Goal: Task Accomplishment & Management: Use online tool/utility

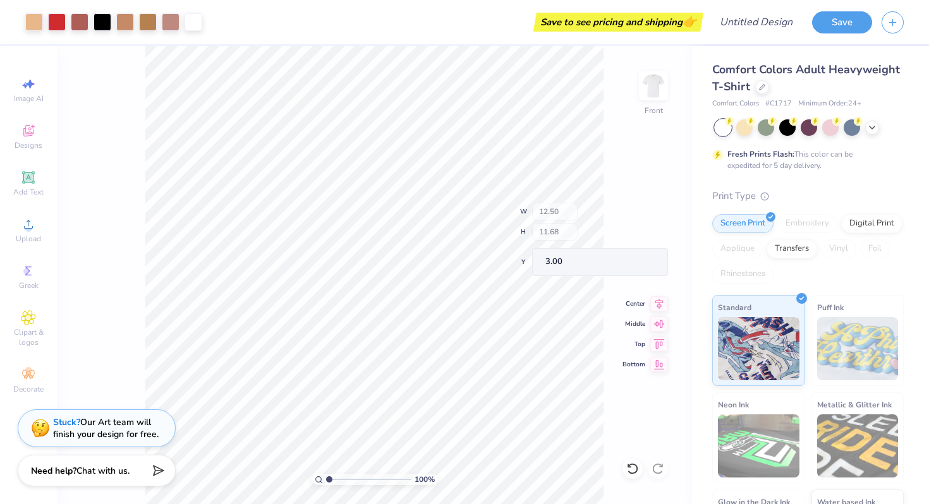
type input "11.33"
type input "2.31"
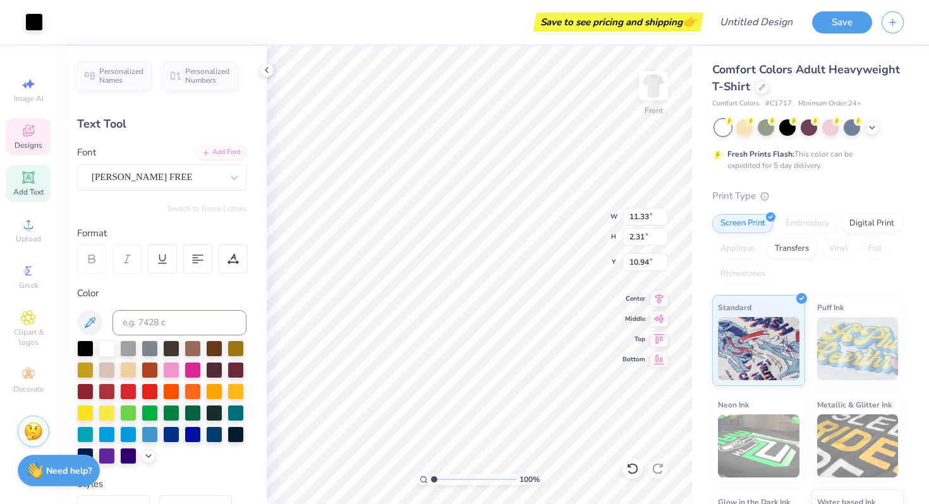
type input "10.87"
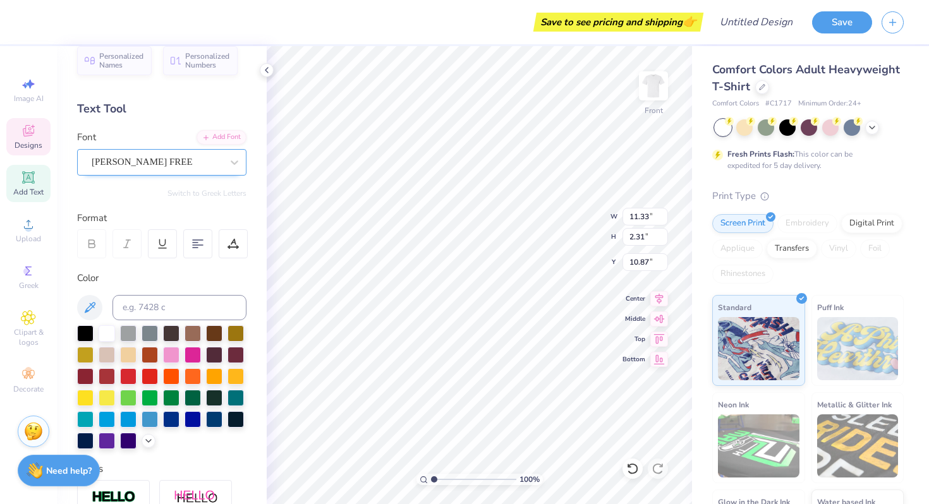
scroll to position [17, 0]
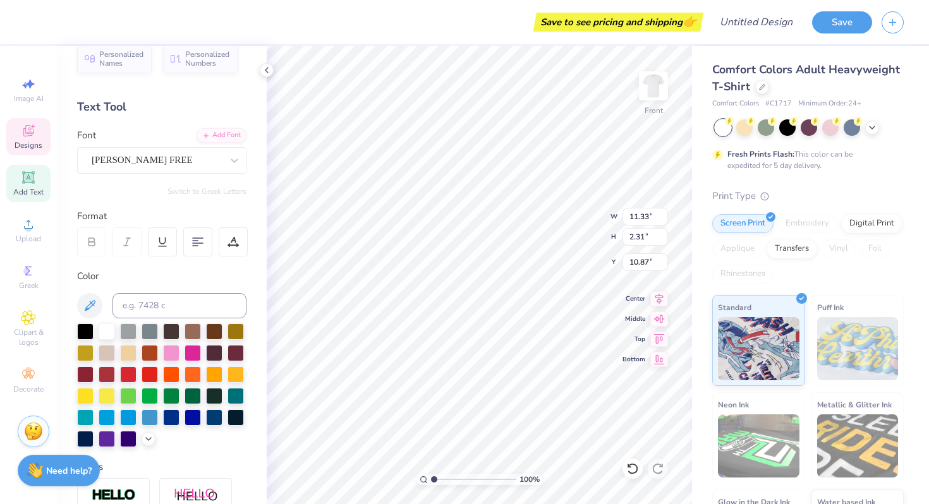
click at [31, 179] on icon at bounding box center [27, 176] width 9 height 9
type input "5.69"
type input "1.65"
type input "12.93"
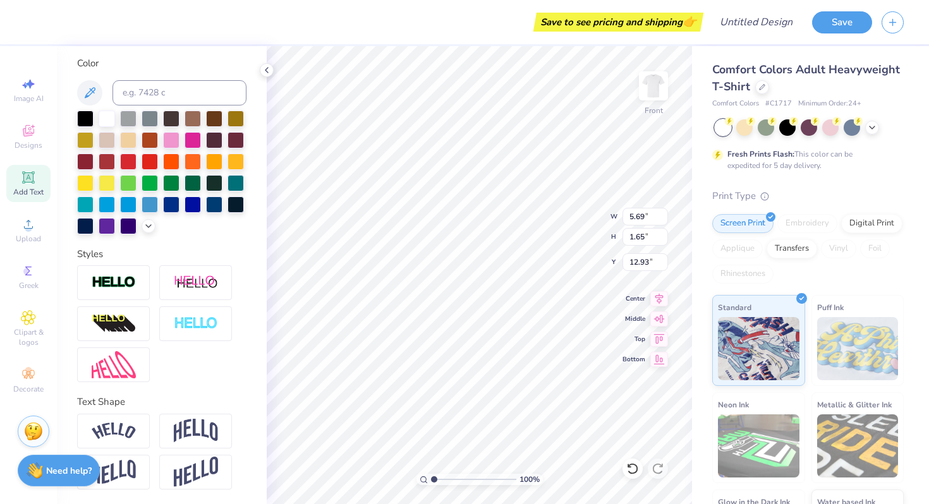
scroll to position [0, 0]
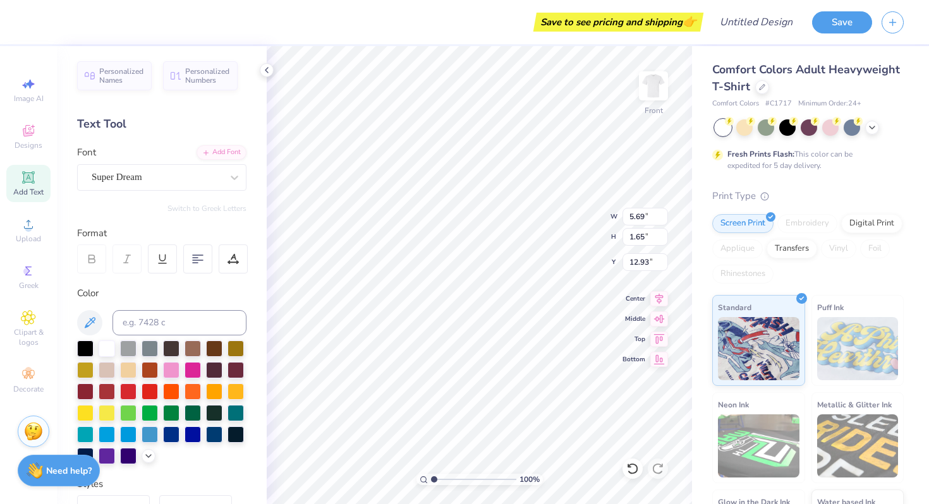
type input "11.33"
type input "2.31"
type input "11.19"
type input "10.87"
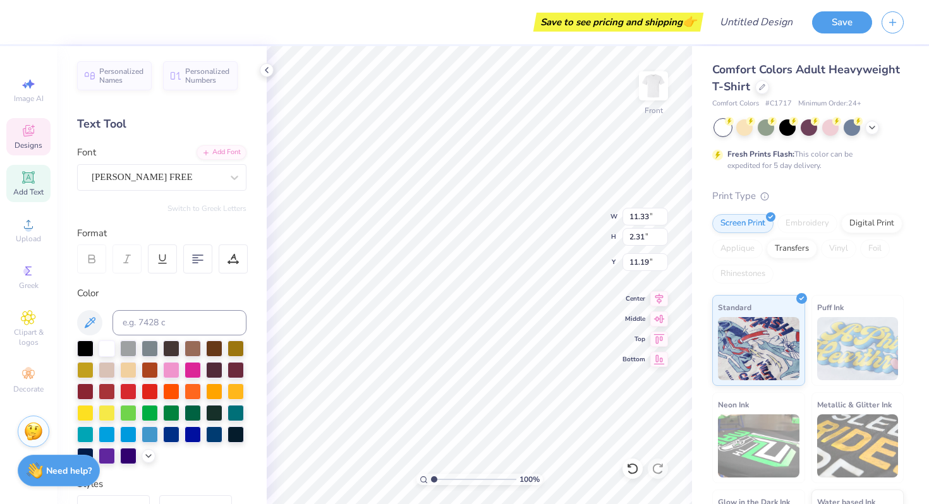
type input "11.19"
type textarea "FALL RUSH 2025"
type textarea "C"
type textarea "PHI DELTA EPSILON"
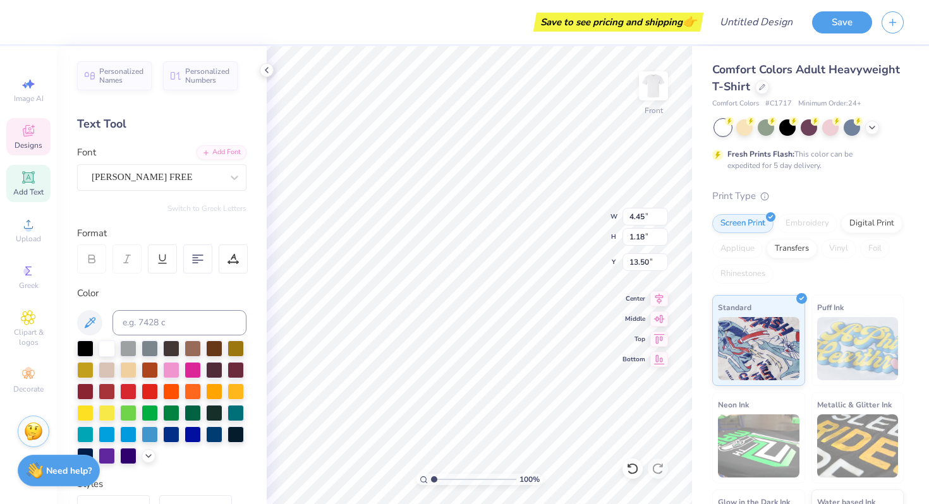
scroll to position [0, 4]
type input "10.87"
type input "11.19"
type input "10.87"
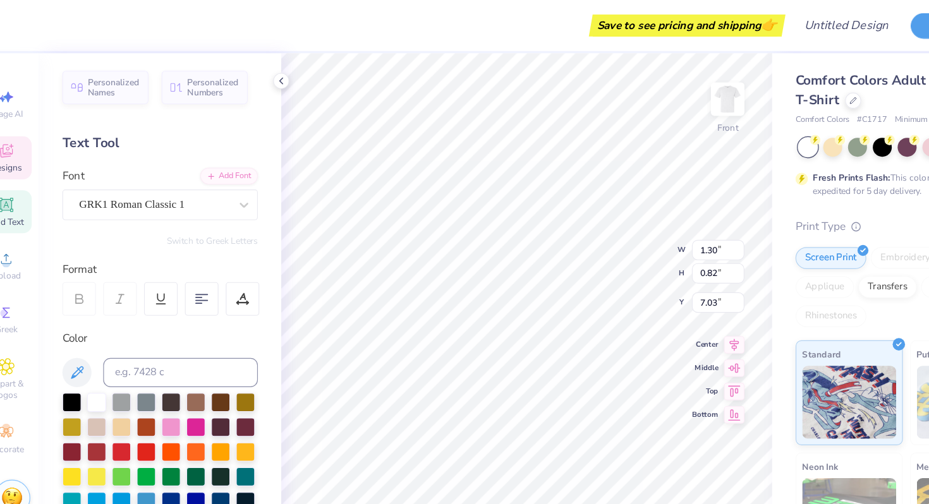
paste textarea
type input "1.06"
type input "0.81"
type input "6.94"
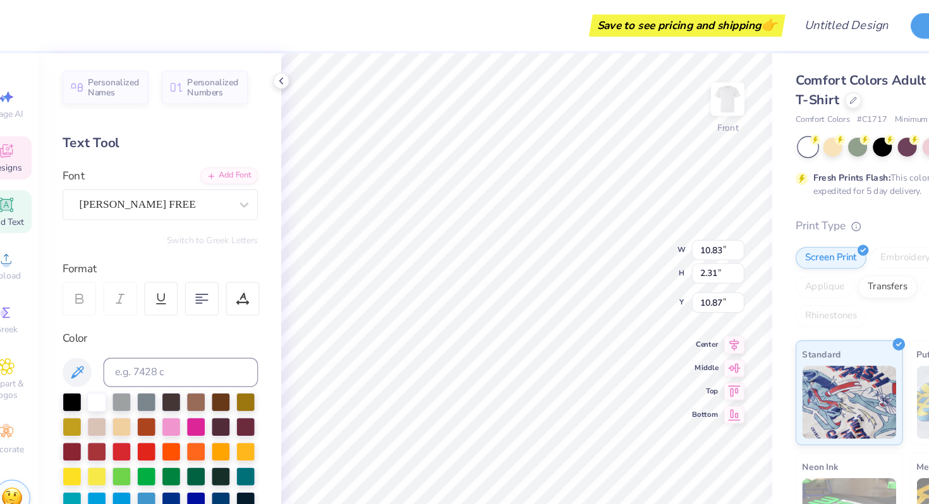
type input "11.19"
type input "10.87"
type input "7.34"
type input "2.84"
type input "5.14"
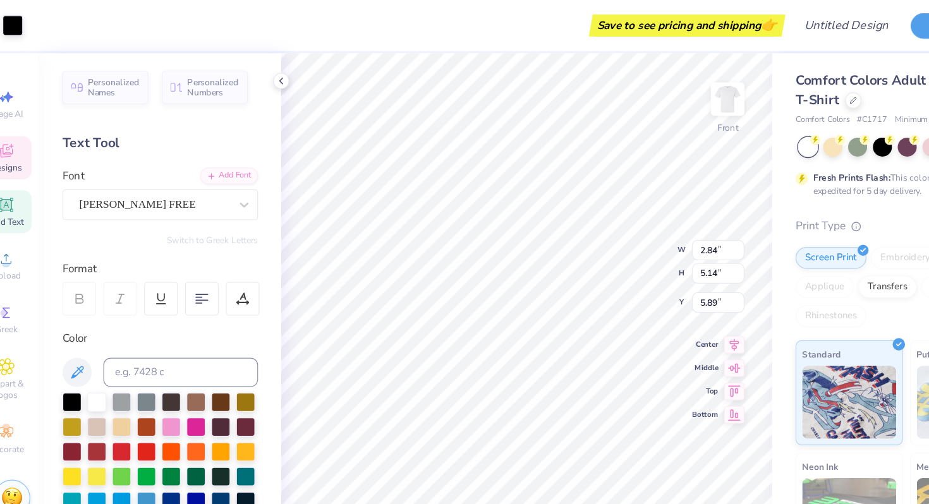
type input "5.73"
type input "4.78"
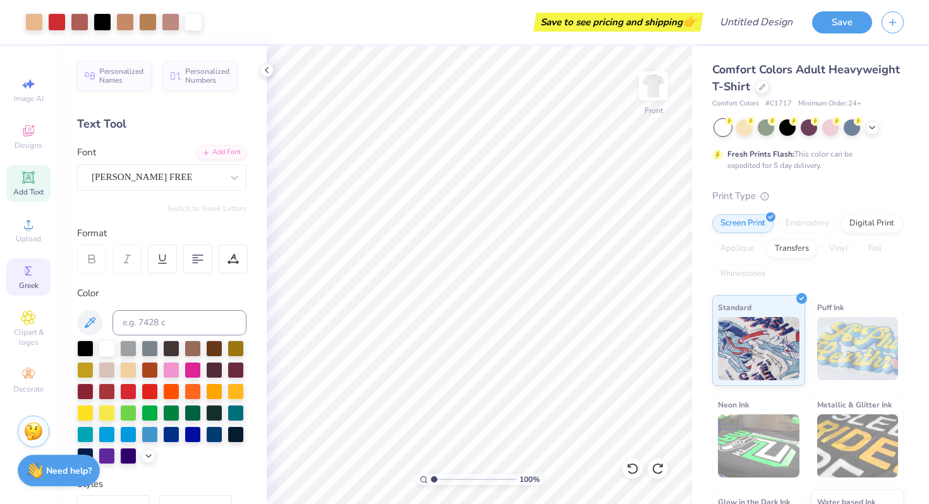
click at [23, 286] on span "Greek" at bounding box center [29, 285] width 20 height 10
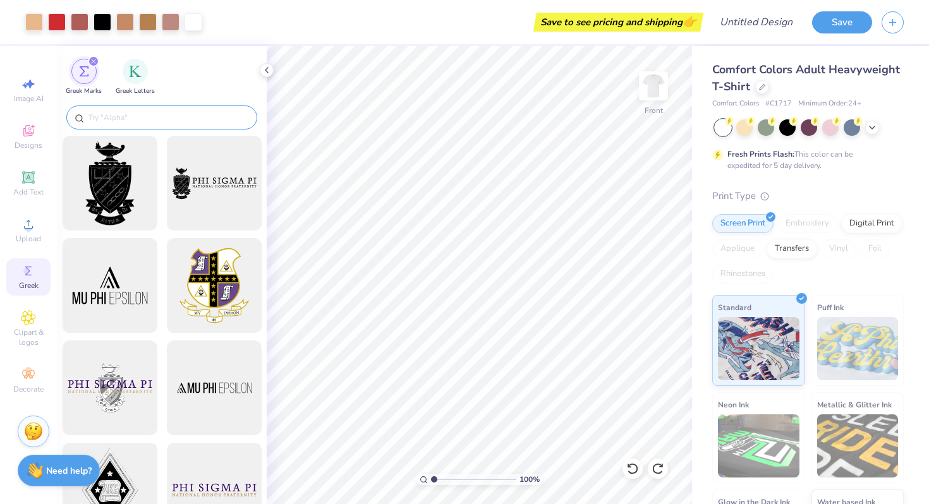
click at [136, 110] on div at bounding box center [161, 117] width 191 height 24
click at [133, 126] on div at bounding box center [161, 117] width 191 height 24
click at [133, 123] on input "text" at bounding box center [168, 117] width 162 height 13
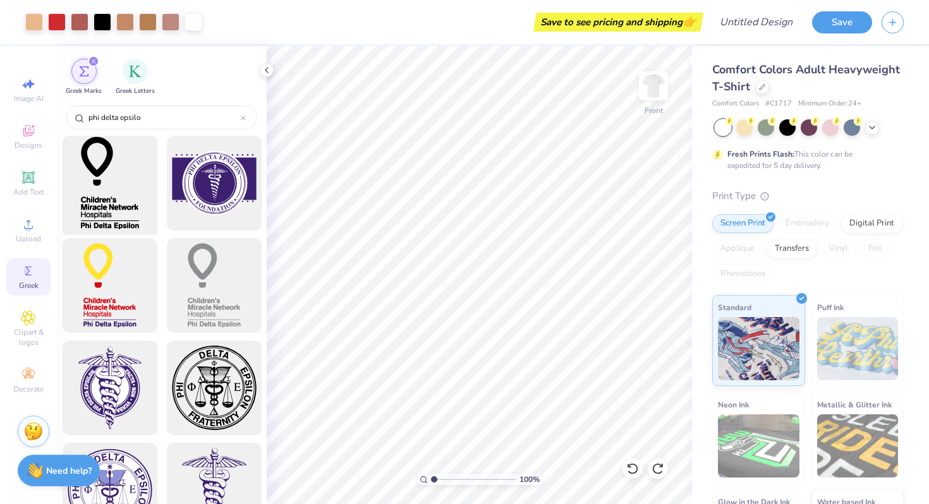
type input "phi delta epsilo"
click at [103, 203] on div at bounding box center [109, 183] width 104 height 104
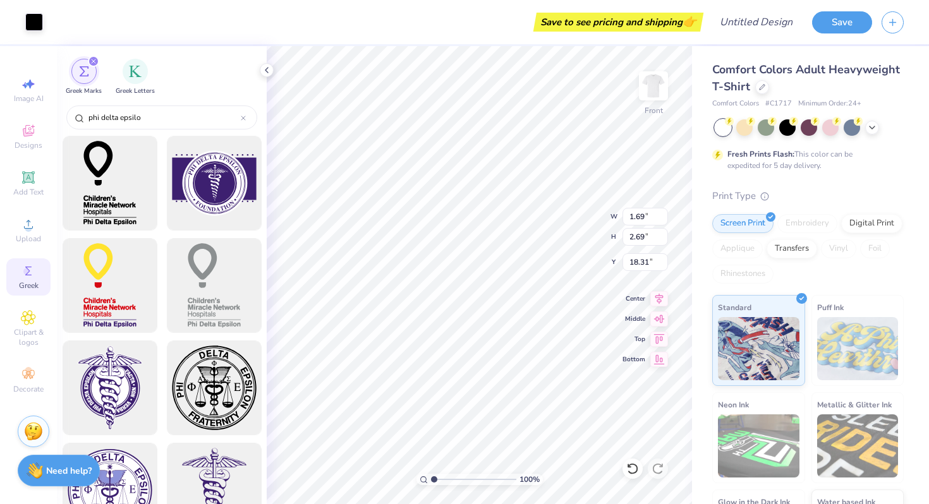
type input "1.69"
type input "2.69"
type input "18.31"
type input "5.31"
type input "5.92"
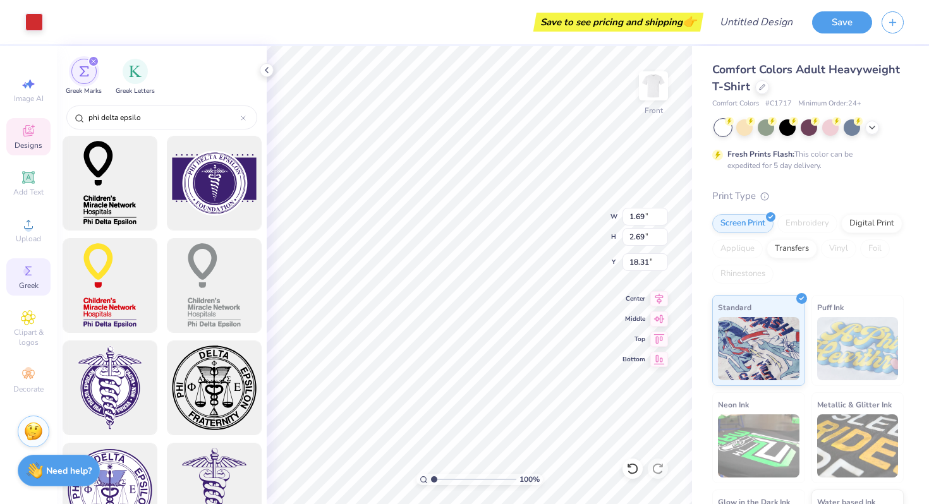
type input "4.78"
type input "1.06"
type input "0.81"
type input "6.94"
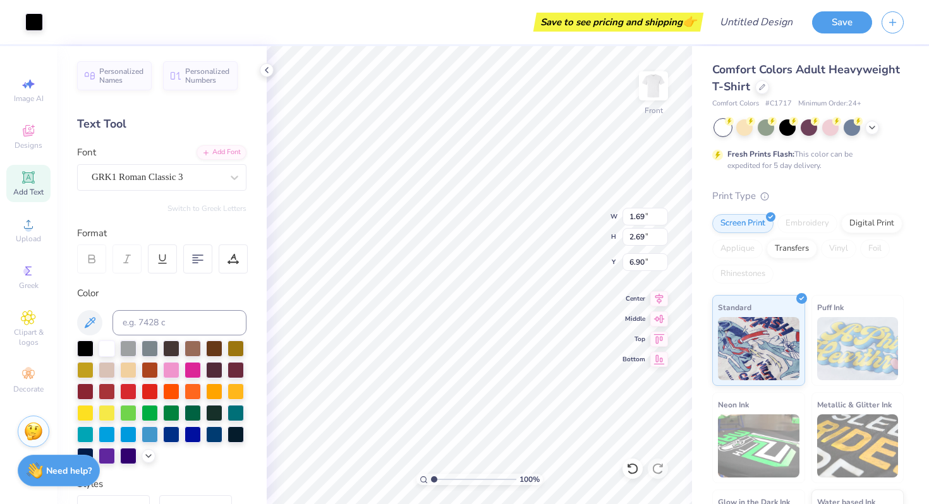
type input "6.90"
type input "1.07"
type input "1.71"
type input "6.71"
type input "1.13"
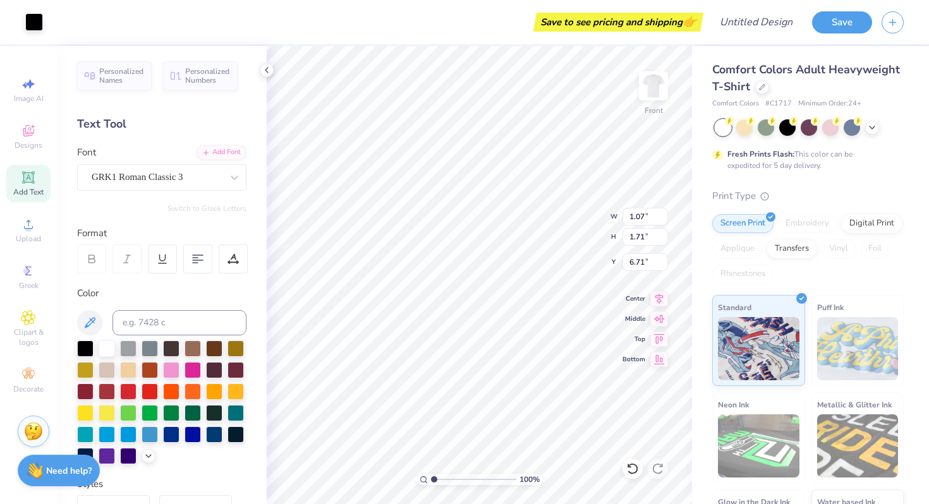
type input "1.86"
type input "6.66"
click at [26, 282] on span "Greek" at bounding box center [29, 285] width 20 height 10
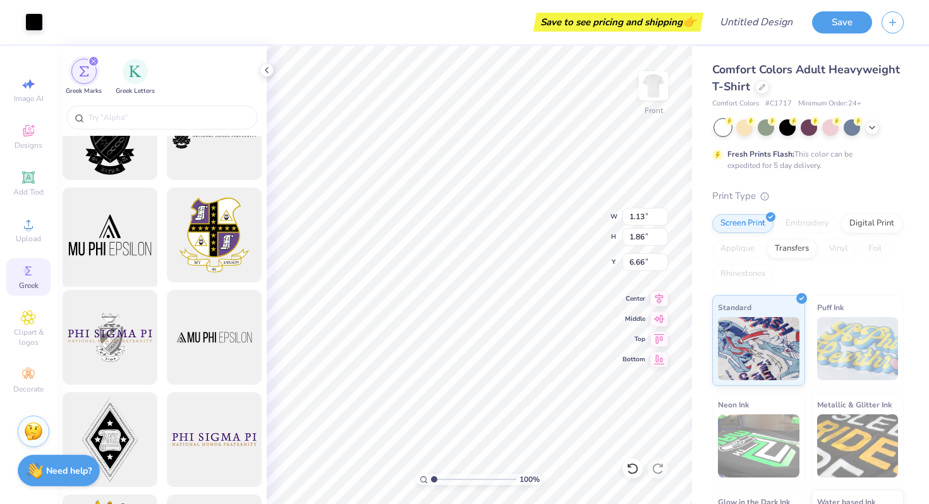
scroll to position [56, 0]
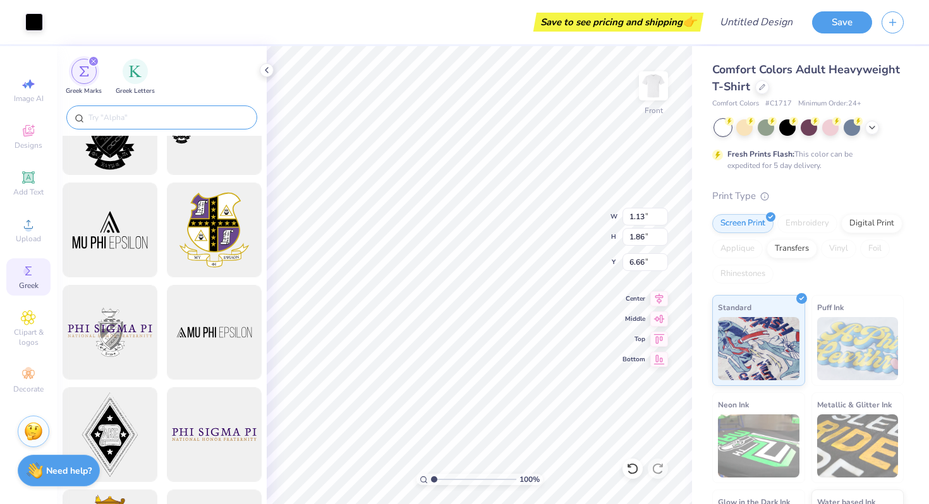
click at [131, 114] on input "text" at bounding box center [168, 117] width 162 height 13
click at [136, 73] on img "filter for Greek Letters" at bounding box center [135, 70] width 13 height 13
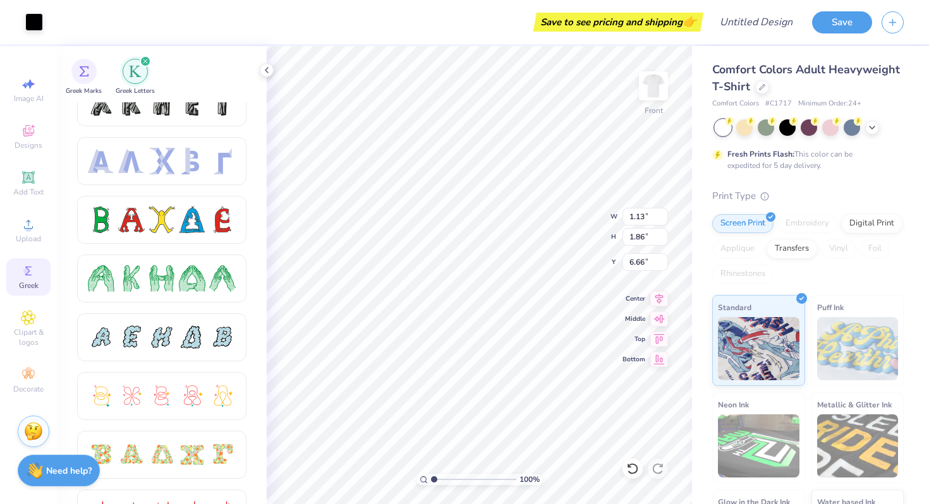
scroll to position [0, 0]
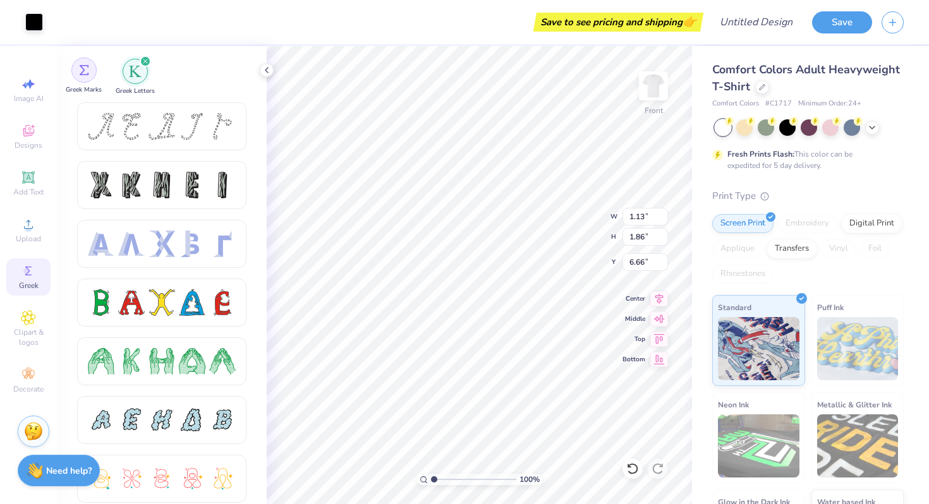
click at [84, 75] on img "filter for Greek Marks" at bounding box center [84, 70] width 10 height 10
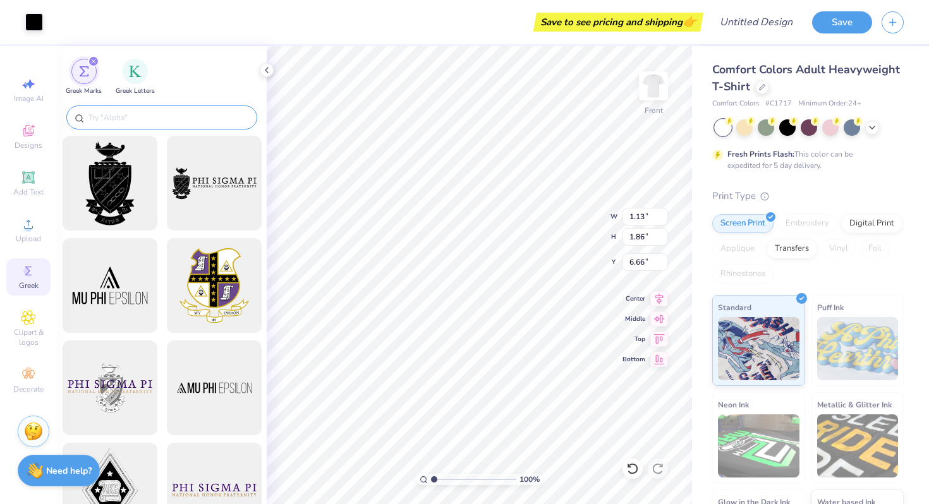
click at [114, 112] on input "text" at bounding box center [168, 117] width 162 height 13
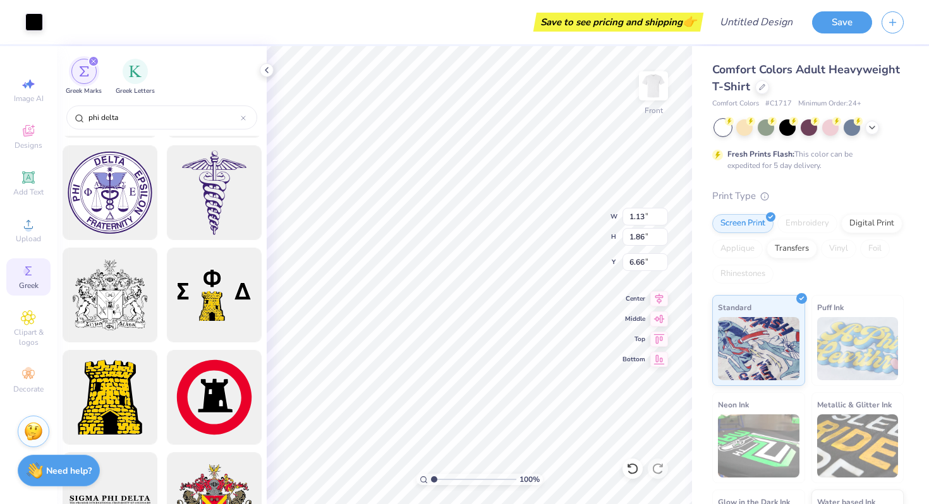
scroll to position [164, 0]
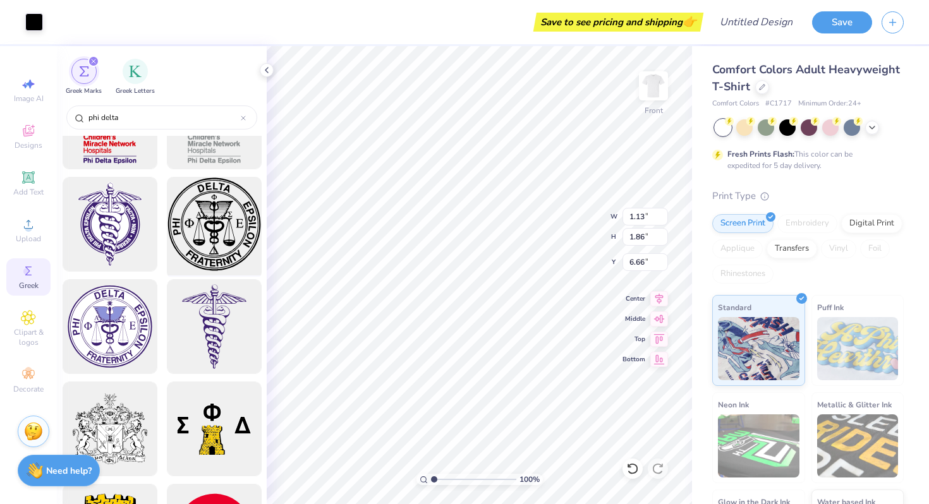
type input "phi delta"
click at [214, 258] on div at bounding box center [214, 224] width 104 height 104
type input "14.53"
type input "14.57"
type input "8.15"
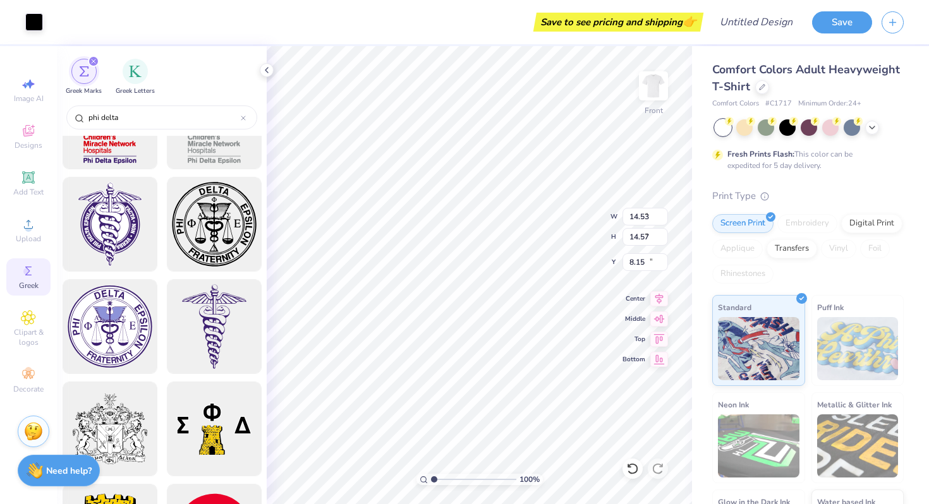
type input "4.40"
type input "4.41"
type input "18.31"
type input "1.13"
type input "1.86"
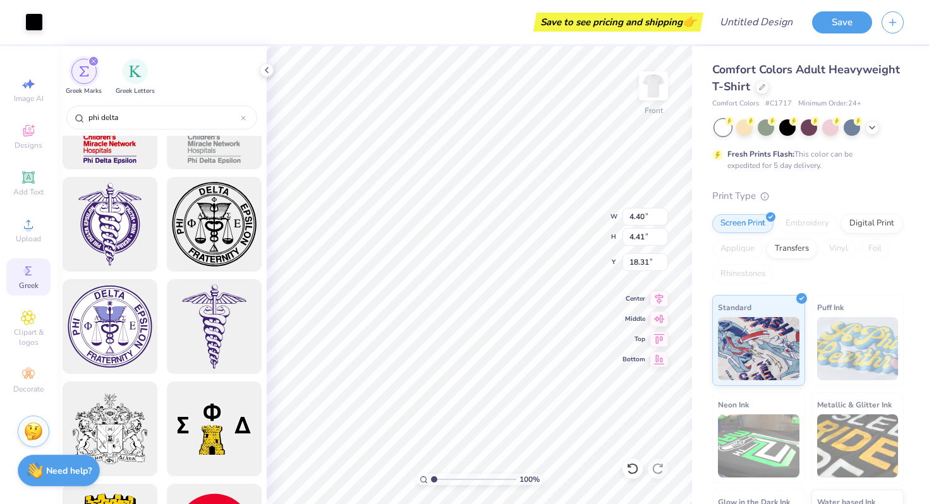
type input "6.66"
type input "12.74"
type input "1.53"
type input "6.79"
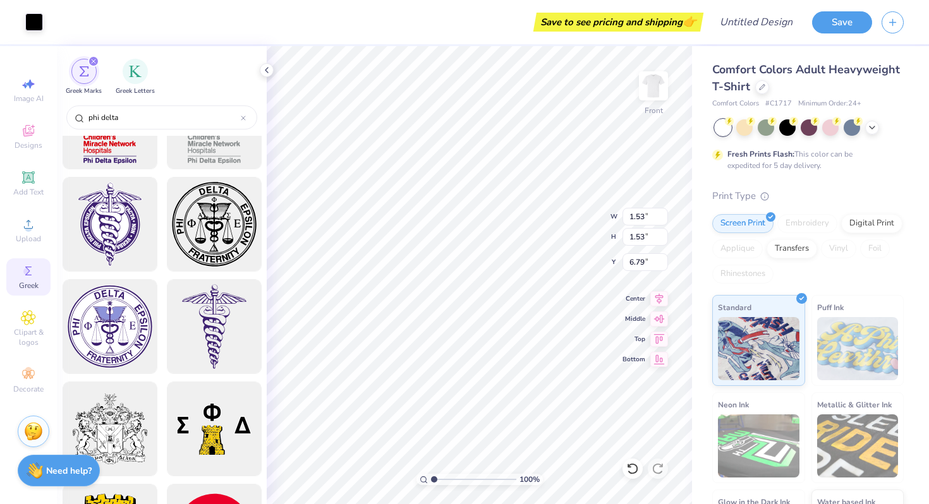
type input "3.17"
type input "7.51"
type input "3.25"
type input "1.53"
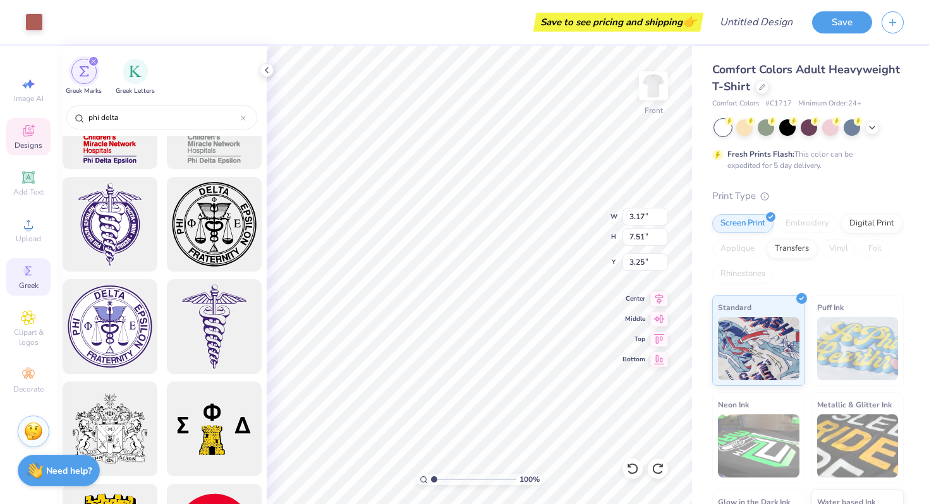
type input "6.79"
type input "1.54"
type input "1.28"
type input "1.29"
type input "6.59"
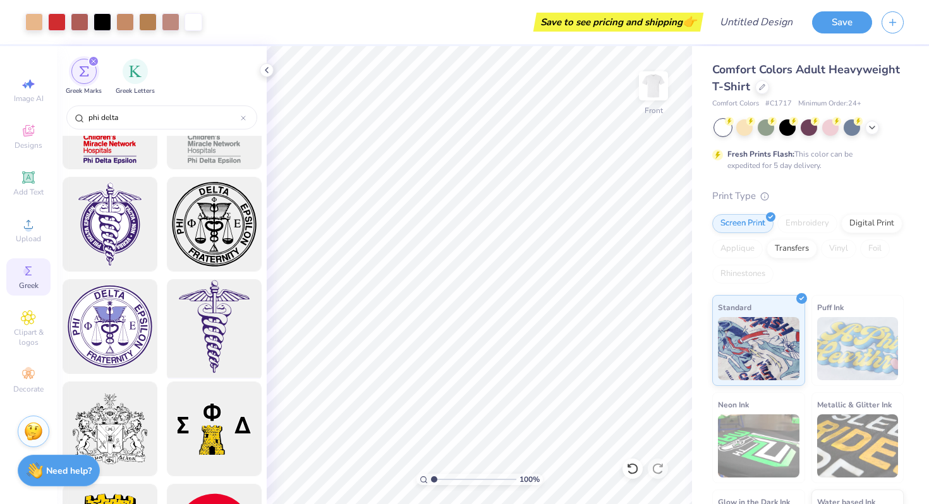
click at [199, 344] on div at bounding box center [214, 327] width 104 height 104
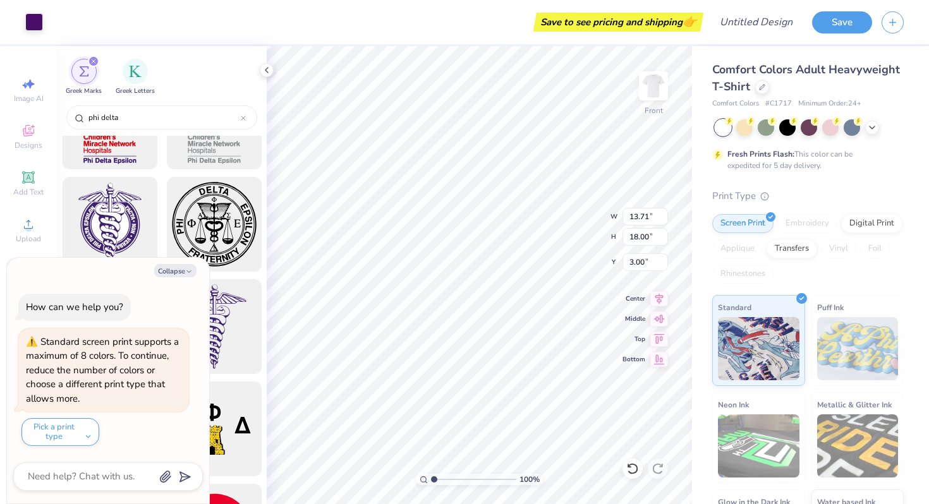
type textarea "x"
type input "2.56"
type input "3.36"
type input "17.64"
click at [179, 275] on button "Collapse" at bounding box center [175, 270] width 42 height 13
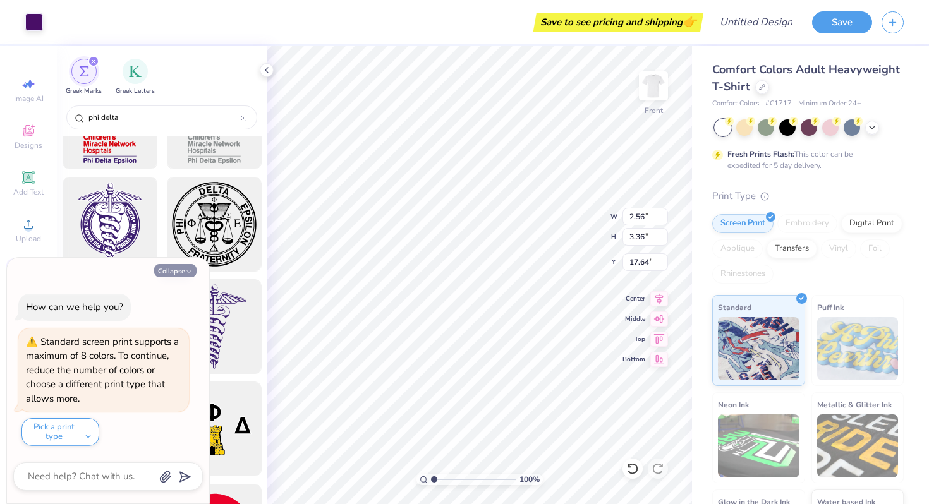
type textarea "x"
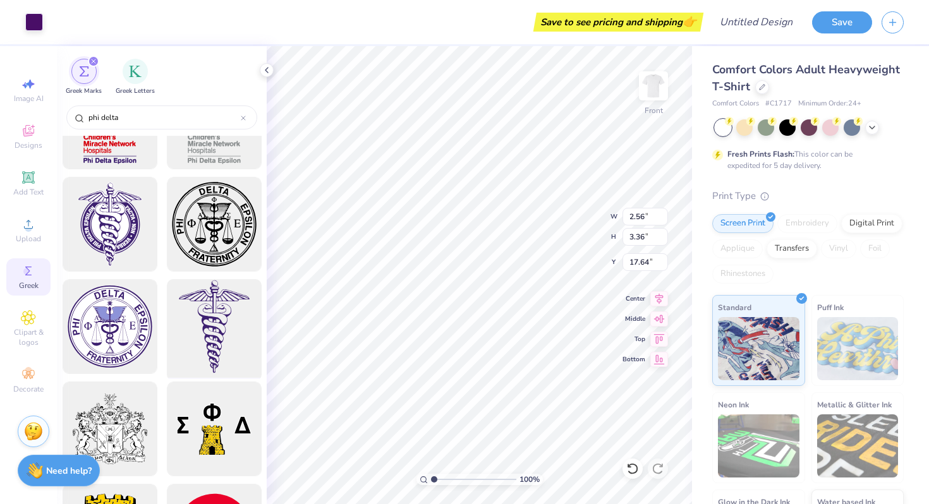
scroll to position [0, 0]
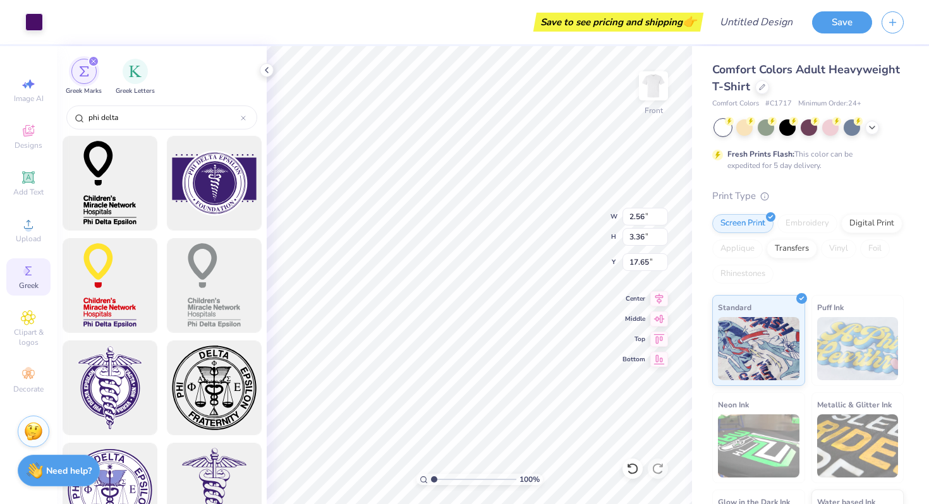
type input "21.91"
type input "2.26"
type input "2.97"
type input "22.33"
type input "1.25"
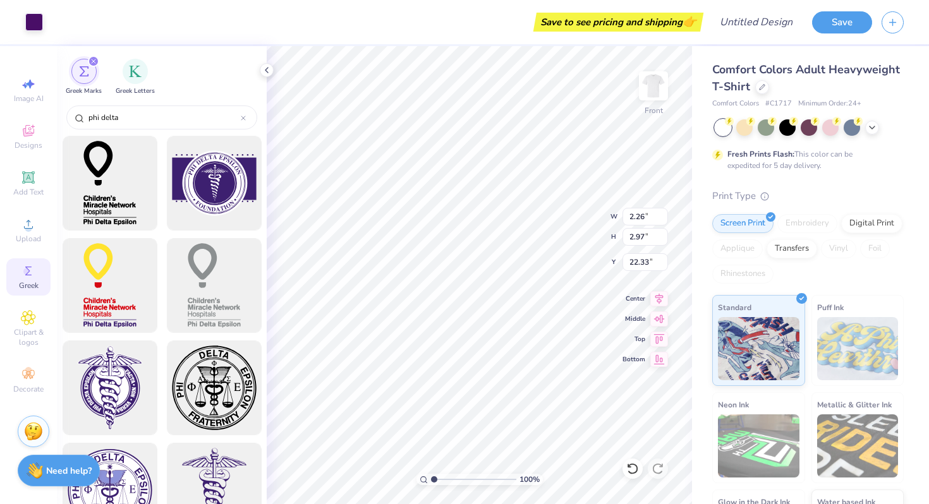
type input "1.64"
type input "6.73"
type input "1.20"
type input "1.58"
type input "6.76"
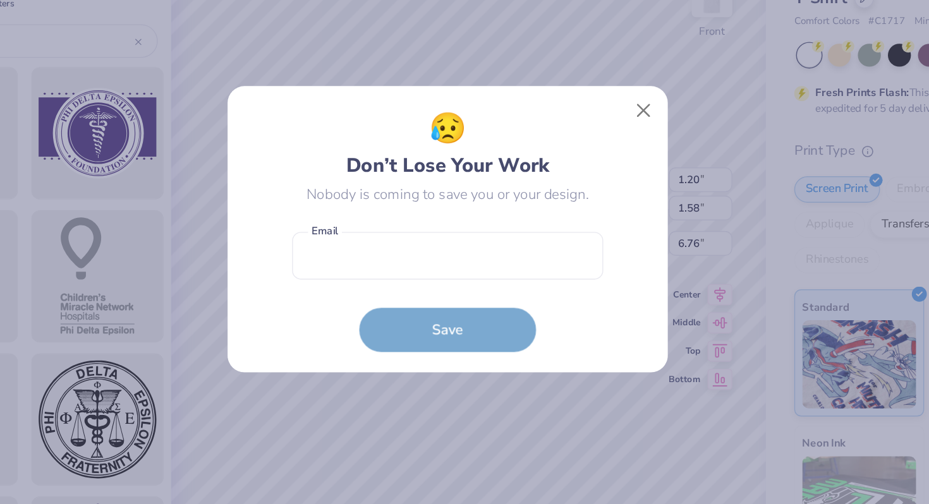
click at [483, 168] on body "Art colors Save to see pricing and shipping 👉 Design Title Save Image AI Design…" at bounding box center [464, 252] width 929 height 504
type input "1.39"
type input "1.83"
type input "6.54"
click at [602, 164] on button "Close" at bounding box center [604, 167] width 24 height 24
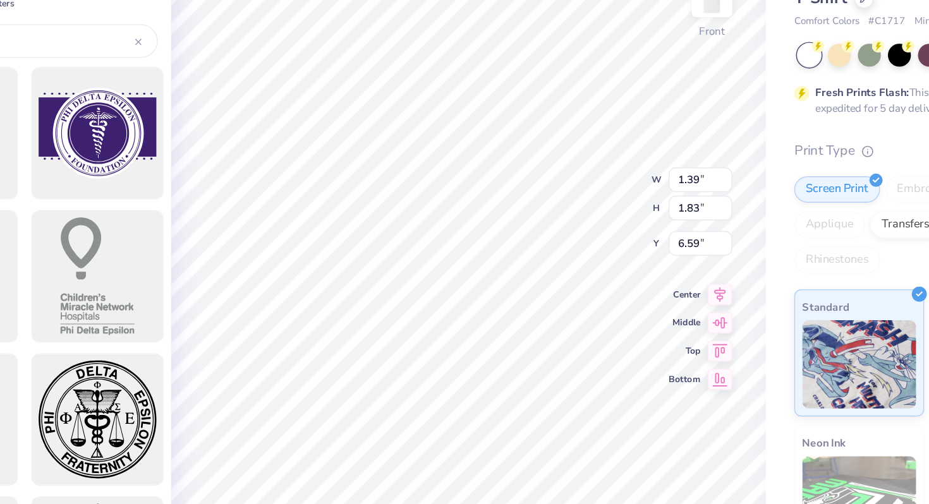
type input "6.59"
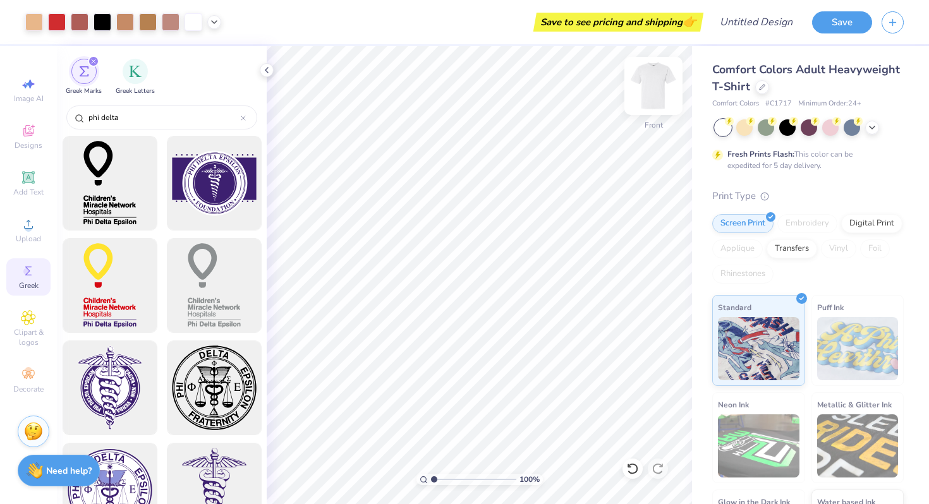
click at [646, 101] on img at bounding box center [653, 86] width 51 height 51
click at [651, 98] on img at bounding box center [653, 86] width 51 height 51
click at [651, 98] on img at bounding box center [652, 85] width 25 height 25
click at [656, 92] on img at bounding box center [653, 86] width 51 height 51
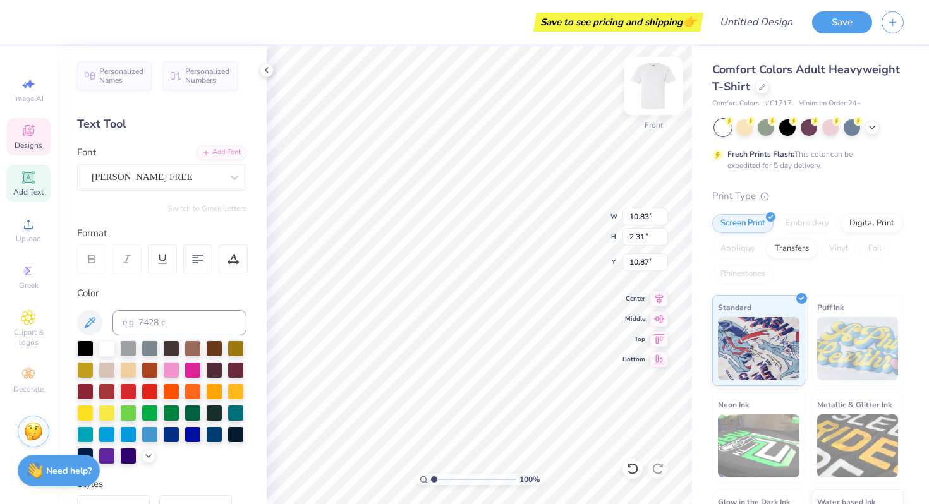
click at [660, 90] on img at bounding box center [653, 86] width 51 height 51
type input "6.14"
type input "1.31"
type textarea "FALL RUSH 25"
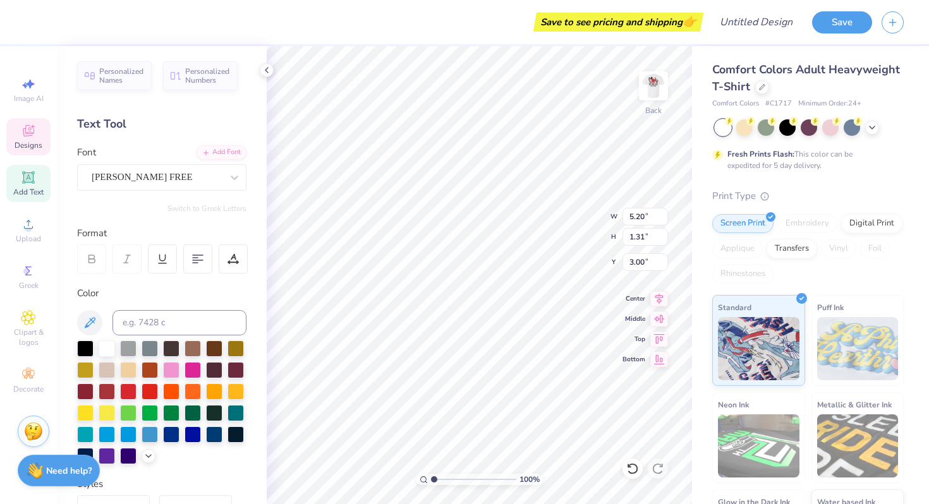
type input "3.00"
type textarea "FALL RUSH 25"
type input "3.88"
type input "3.49"
type input "0.88"
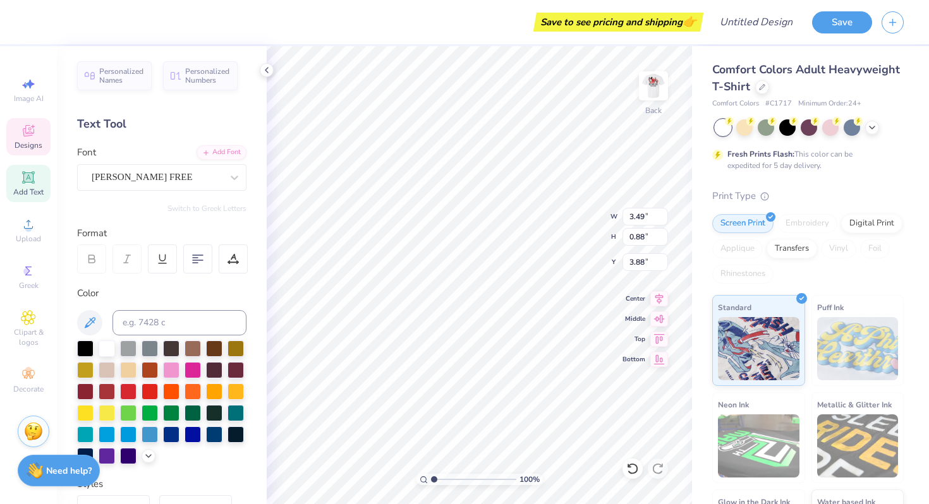
type input "4.63"
click at [643, 97] on img at bounding box center [653, 86] width 51 height 51
click at [657, 88] on img at bounding box center [653, 86] width 51 height 51
type input "3.14"
type input "2.05"
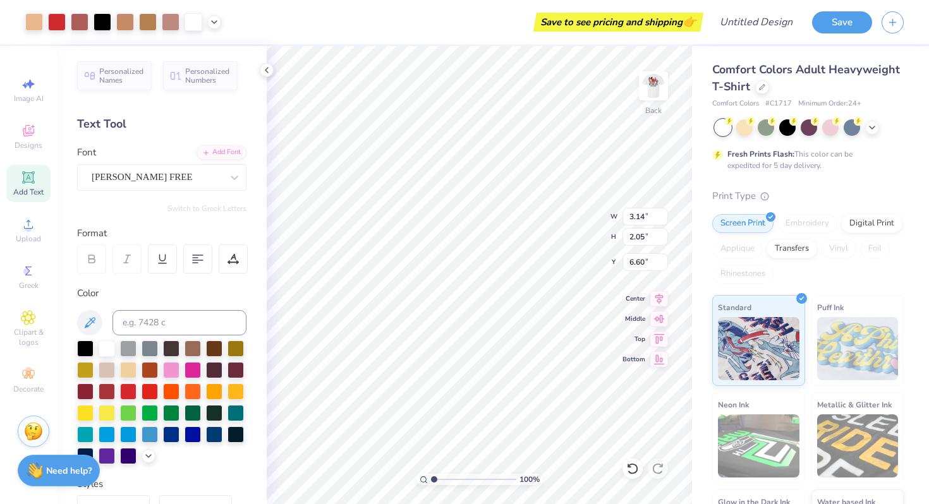
type input "2.59"
type input "2.71"
type input "3.34"
type input "4.04"
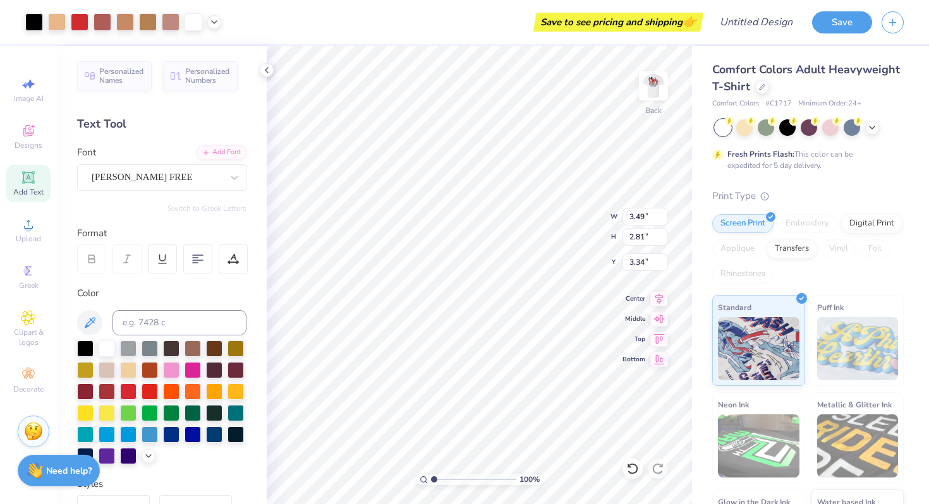
type input "3.25"
type input "3.00"
type input "4.20"
click at [643, 96] on img at bounding box center [653, 86] width 51 height 51
click at [771, 8] on div "Design Title" at bounding box center [755, 22] width 93 height 44
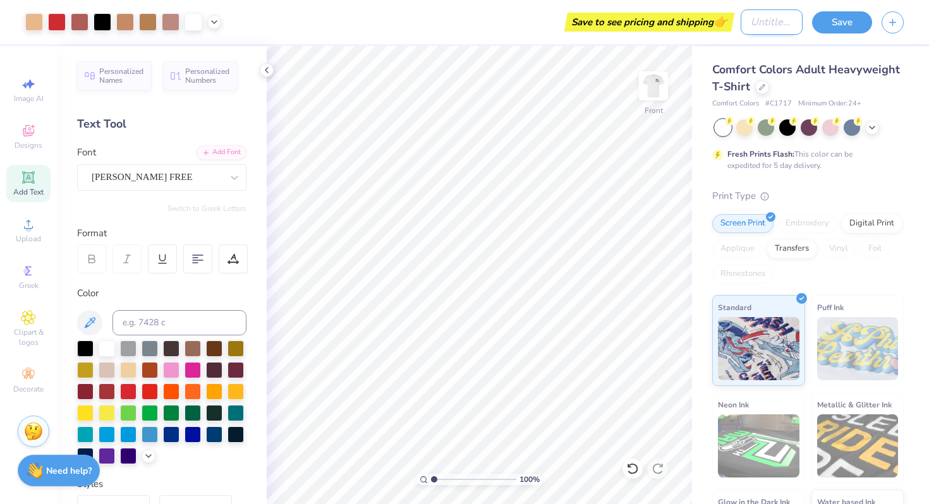
click at [771, 15] on input "Design Title" at bounding box center [771, 21] width 62 height 25
type input "rush shirt"
click at [849, 38] on div "Save" at bounding box center [870, 22] width 117 height 44
click at [849, 27] on button "Save" at bounding box center [842, 20] width 60 height 22
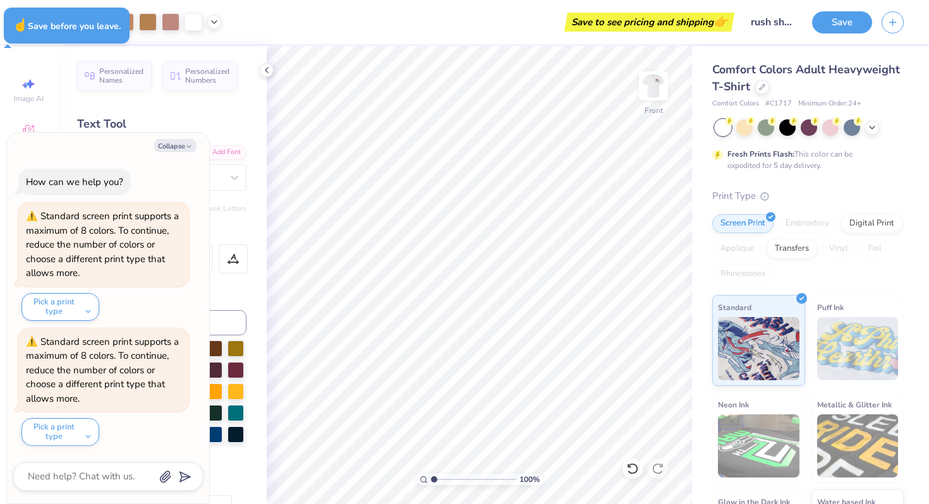
type textarea "x"
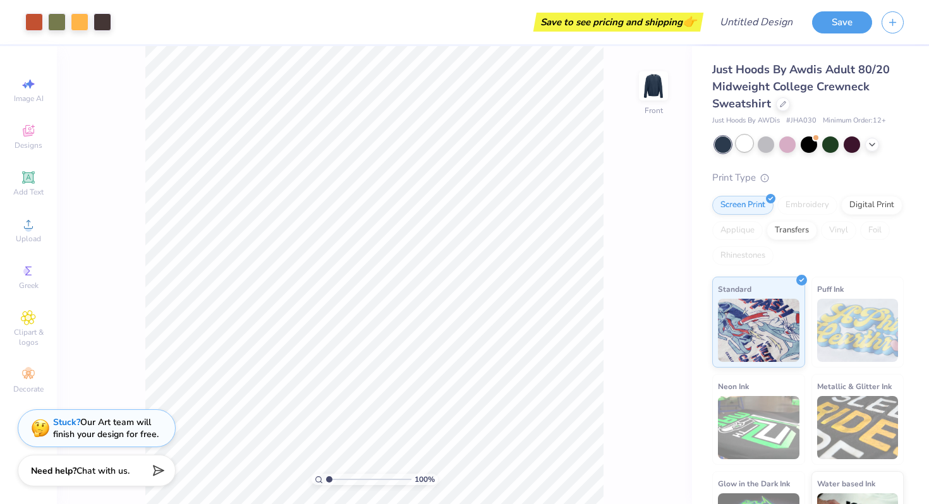
click at [747, 144] on div at bounding box center [744, 143] width 16 height 16
click at [765, 145] on div at bounding box center [765, 143] width 16 height 16
click at [788, 148] on div at bounding box center [787, 143] width 16 height 16
click at [742, 149] on div at bounding box center [744, 143] width 16 height 16
click at [775, 147] on div at bounding box center [808, 144] width 189 height 16
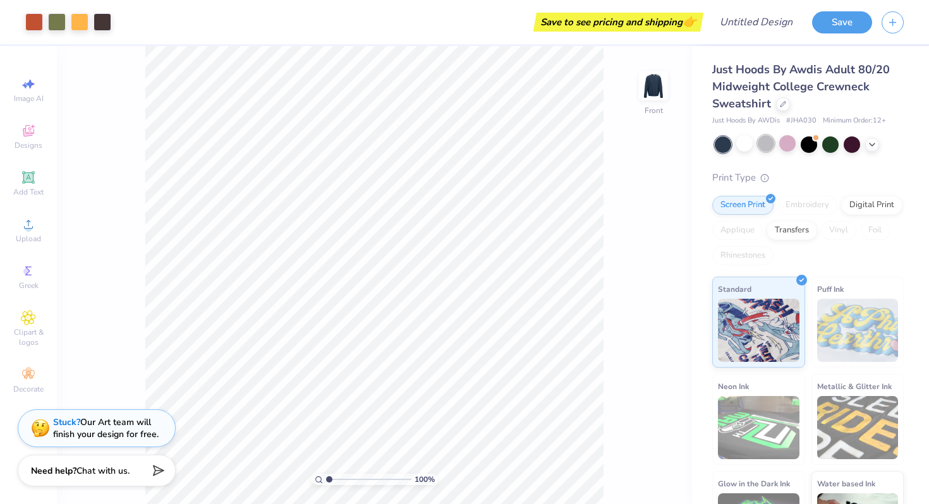
click at [767, 147] on div at bounding box center [765, 143] width 16 height 16
click at [874, 141] on icon at bounding box center [872, 143] width 10 height 10
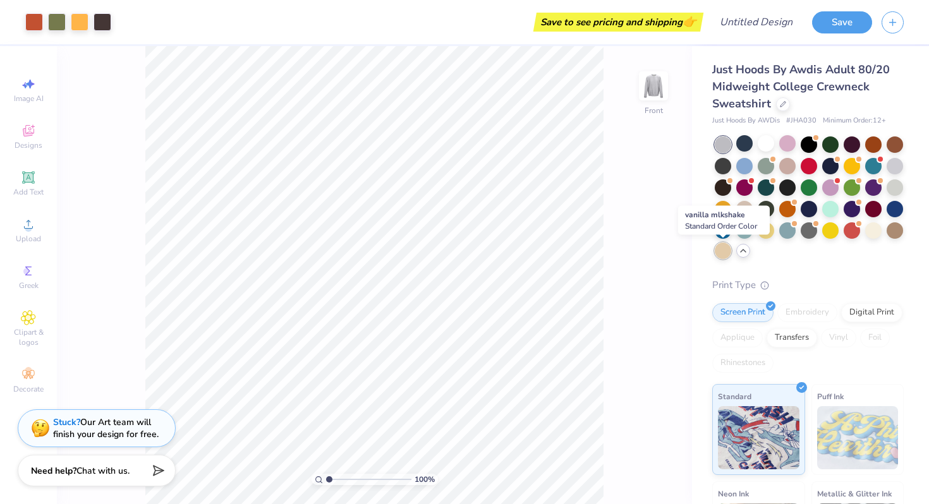
click at [715, 254] on div at bounding box center [722, 251] width 16 height 16
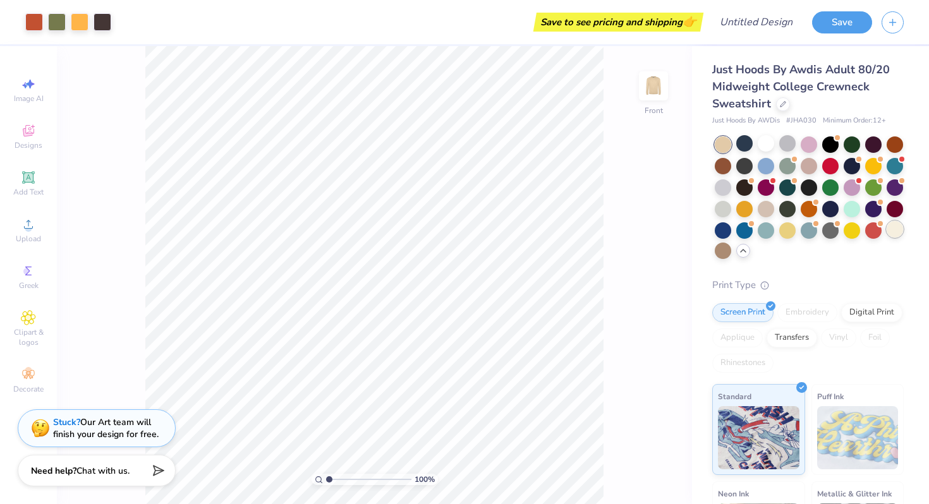
click at [898, 230] on div at bounding box center [894, 229] width 16 height 16
click at [815, 234] on div at bounding box center [808, 229] width 16 height 16
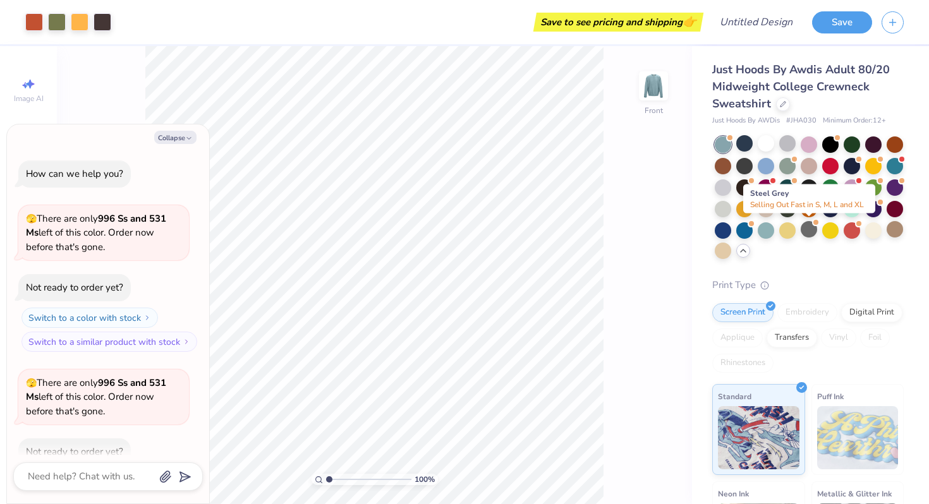
scroll to position [69, 0]
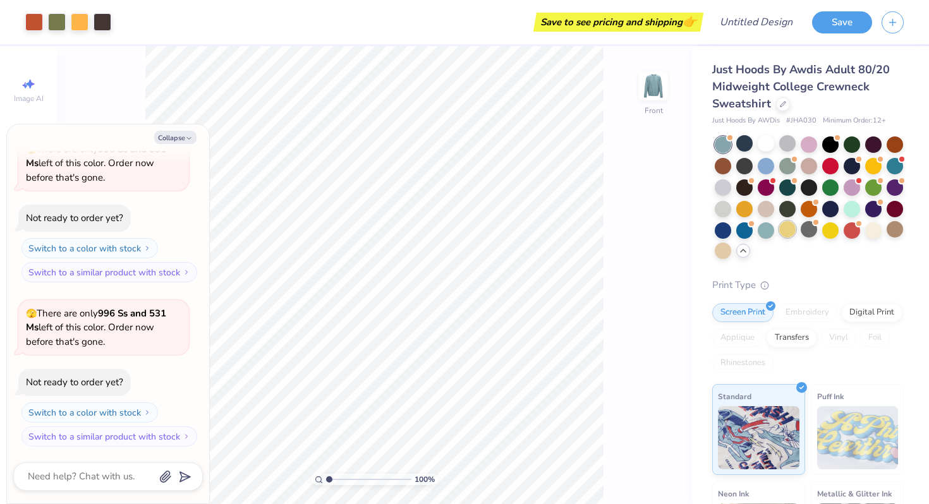
click at [782, 235] on div at bounding box center [787, 229] width 16 height 16
type textarea "x"
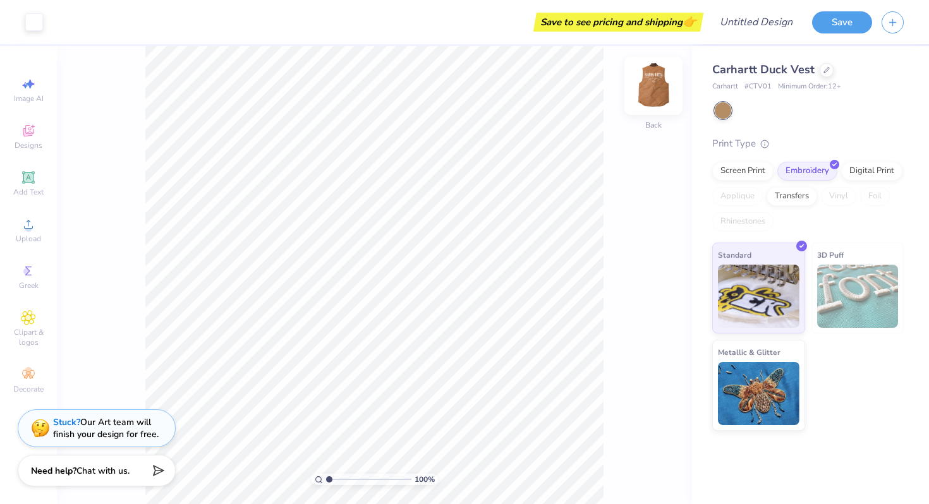
click at [665, 70] on img at bounding box center [653, 86] width 51 height 51
click at [802, 72] on span "Carhartt Duck Vest" at bounding box center [763, 69] width 102 height 15
click at [822, 73] on div at bounding box center [826, 69] width 14 height 14
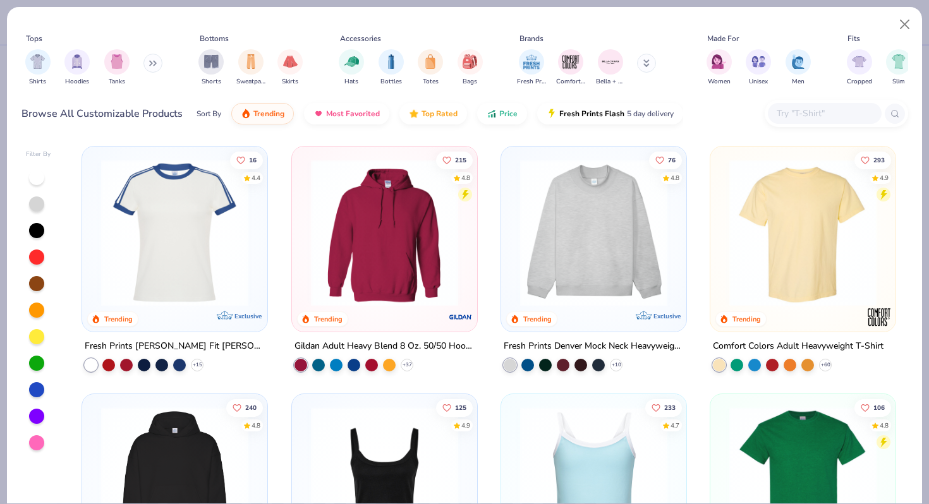
click at [643, 210] on img at bounding box center [594, 232] width 160 height 147
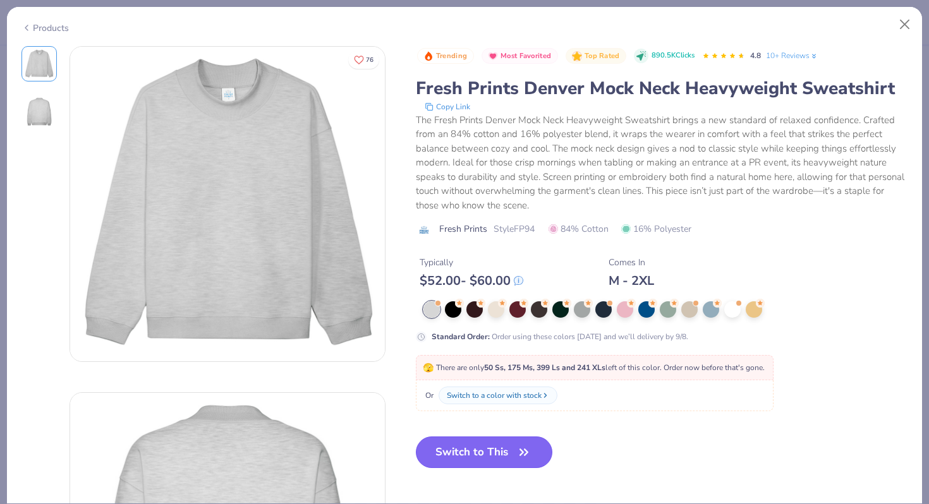
click at [486, 463] on button "Switch to This" at bounding box center [484, 452] width 137 height 32
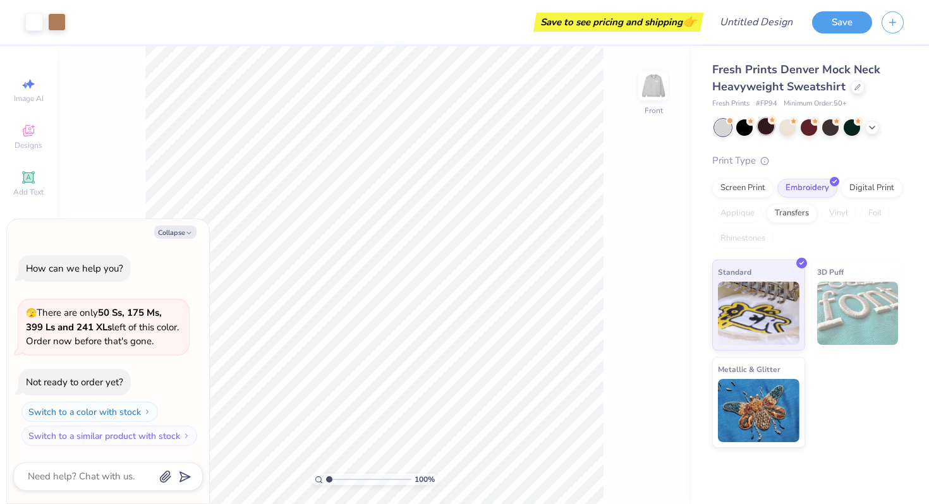
click at [763, 128] on div at bounding box center [765, 126] width 16 height 16
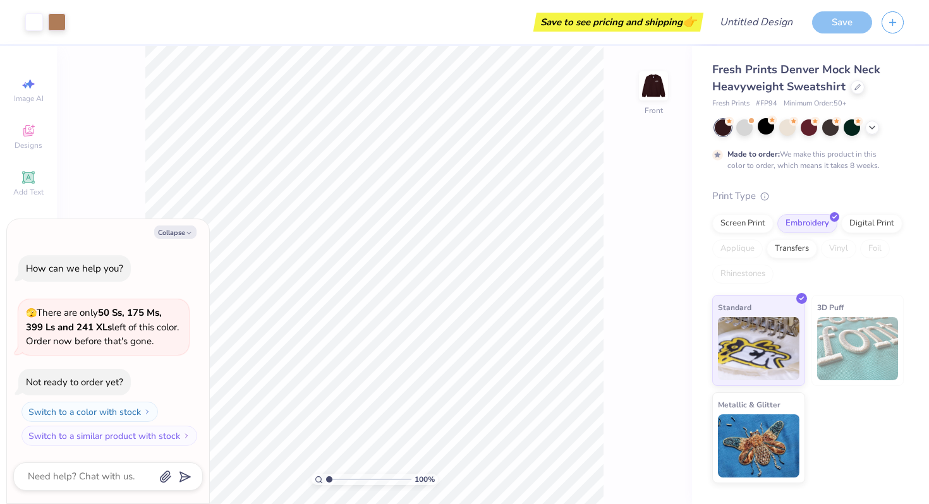
scroll to position [10, 0]
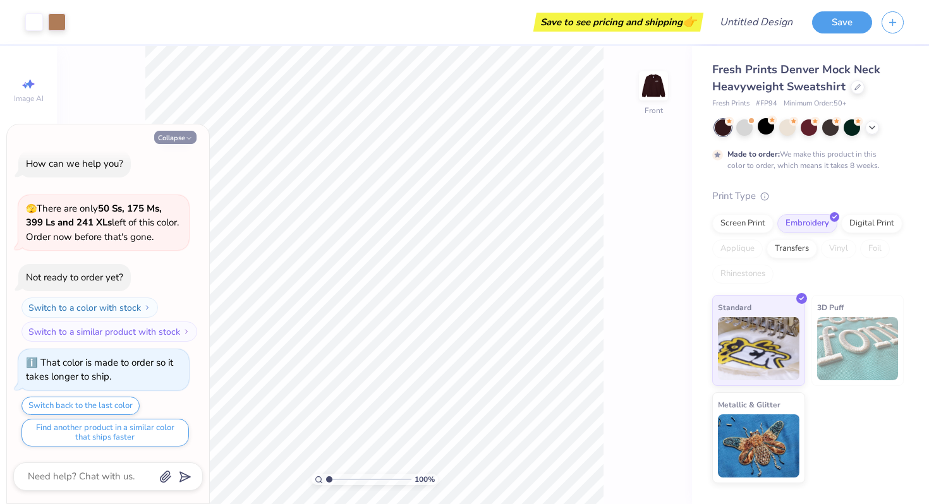
click at [176, 136] on button "Collapse" at bounding box center [175, 137] width 42 height 13
type textarea "x"
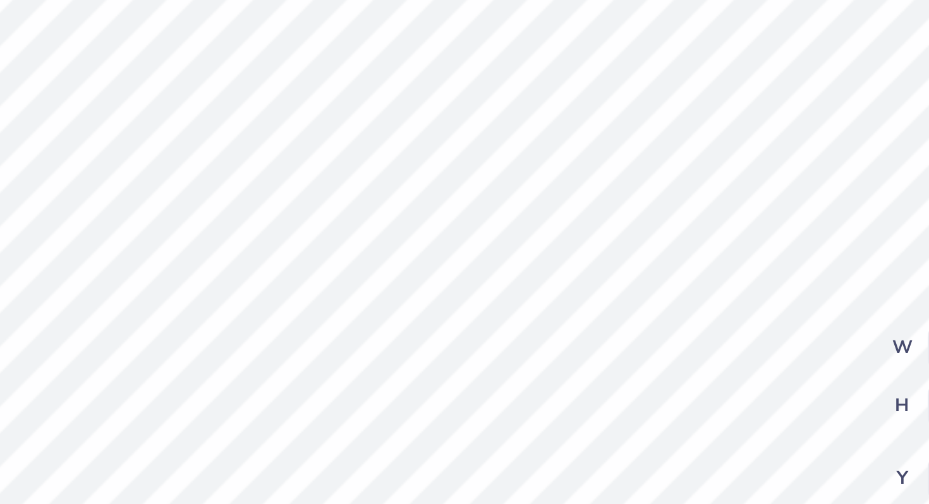
type textarea "1904"
type input "11.98"
type input "2.15"
type input "4.72"
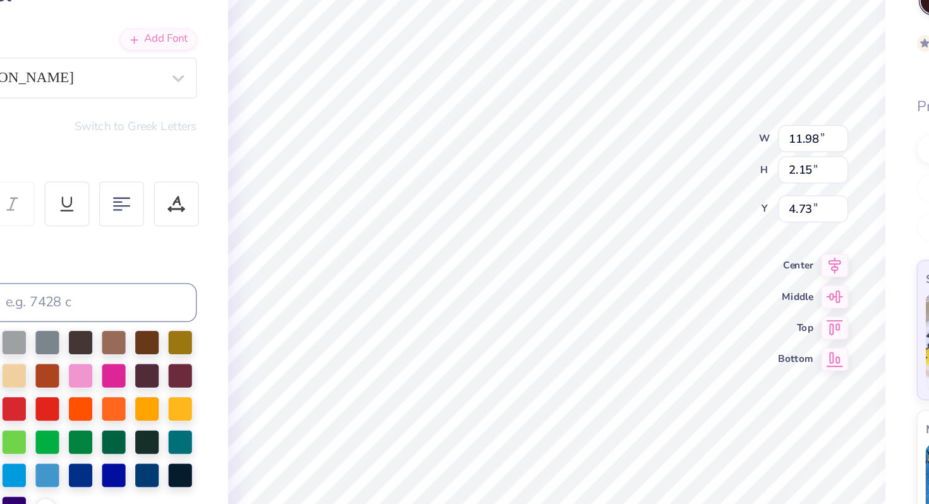
type textarea "K"
type textarea "p"
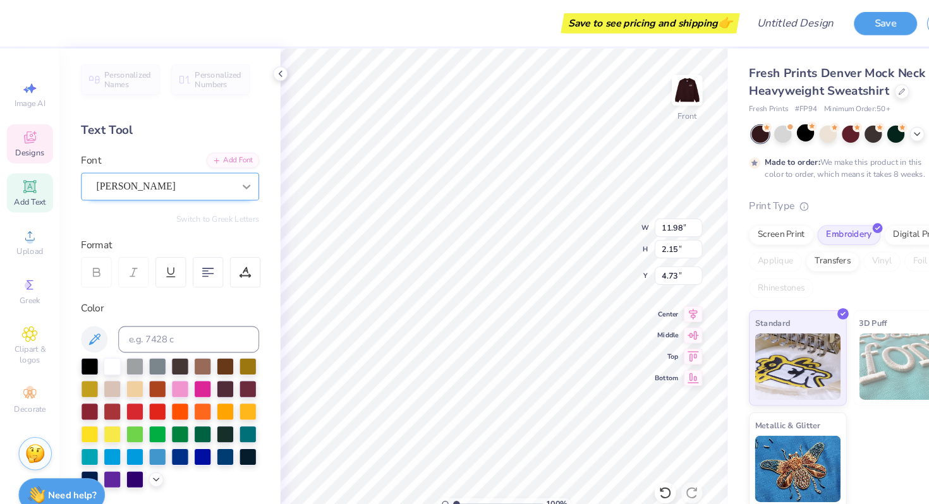
type textarea "PHI DELTA EPSILON"
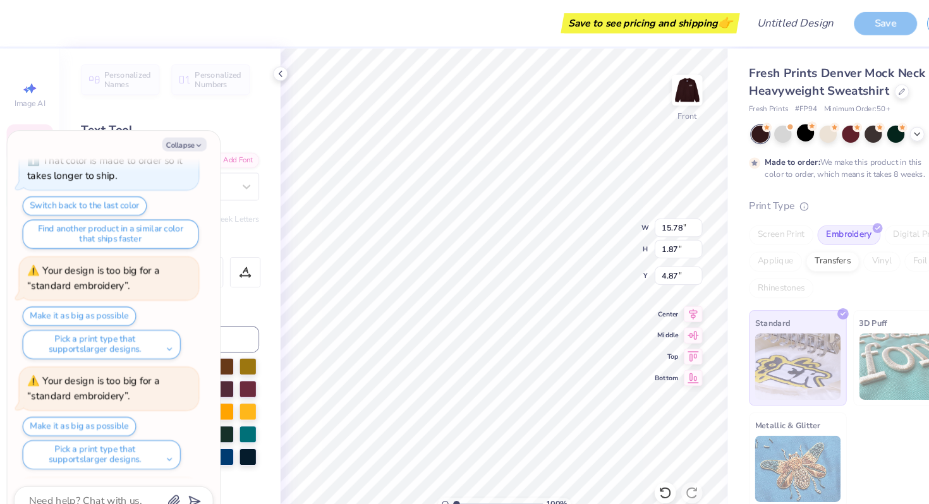
scroll to position [325, 0]
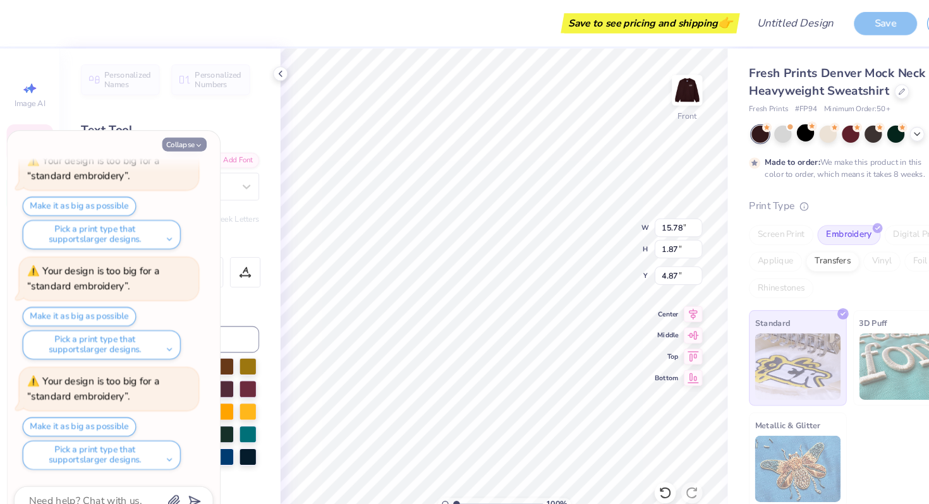
click at [180, 140] on button "Collapse" at bounding box center [175, 137] width 42 height 13
type textarea "x"
